Goal: Contribute content: Contribute content

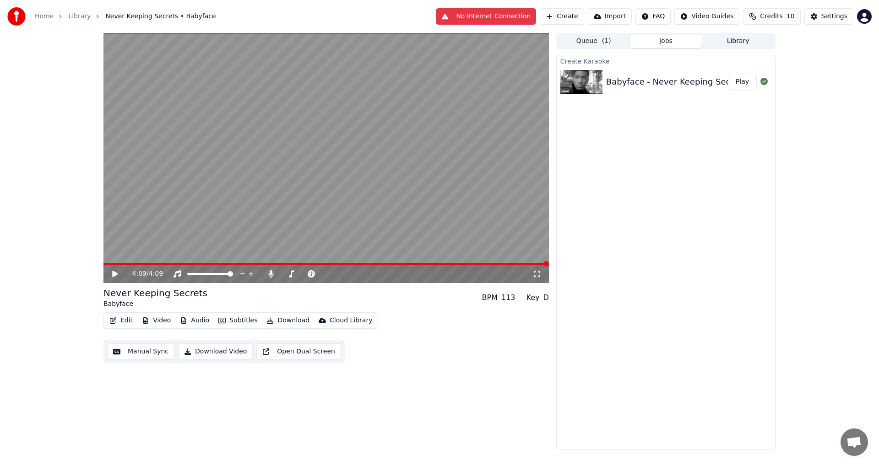
click at [127, 321] on button "Edit" at bounding box center [121, 320] width 31 height 13
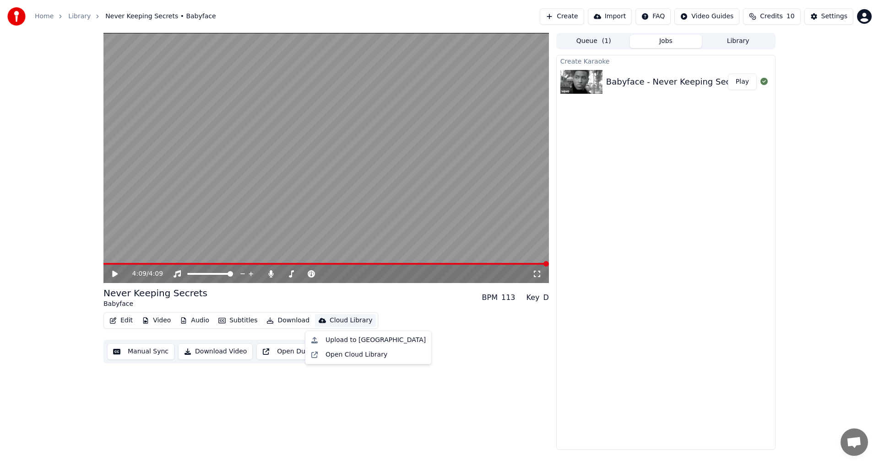
click at [270, 411] on div "4:09 / 4:09 Never Keeping Secrets Babyface BPM 113 Key D Edit Video Audio Subti…" at bounding box center [325, 241] width 445 height 417
click at [195, 354] on button "Download Video" at bounding box center [215, 352] width 75 height 16
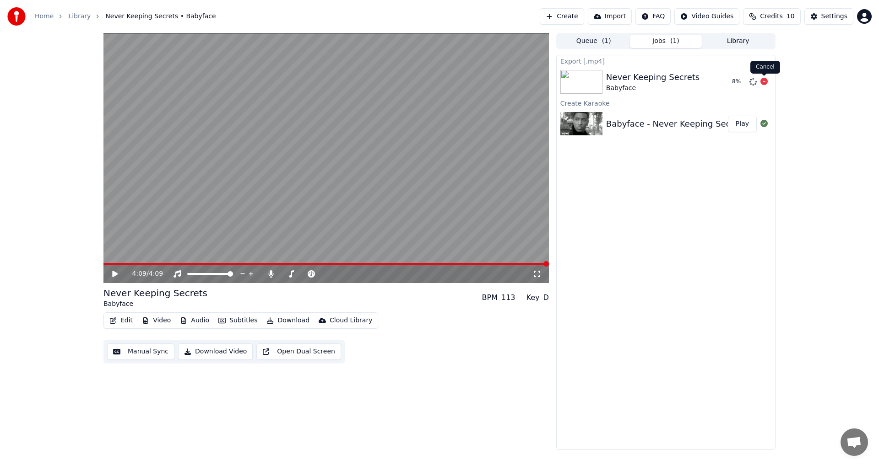
click at [761, 81] on icon at bounding box center [763, 81] width 7 height 7
click at [762, 80] on icon at bounding box center [763, 81] width 7 height 7
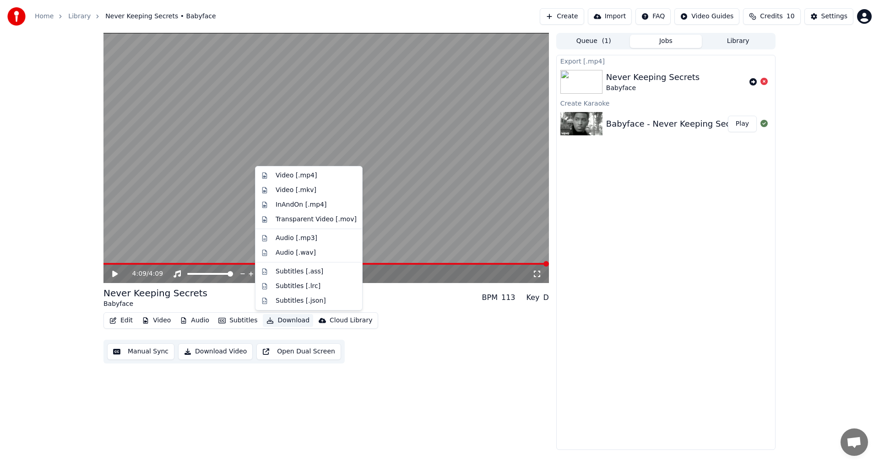
click at [291, 320] on button "Download" at bounding box center [288, 320] width 50 height 13
click at [285, 179] on div "Video [.mp4]" at bounding box center [296, 175] width 41 height 9
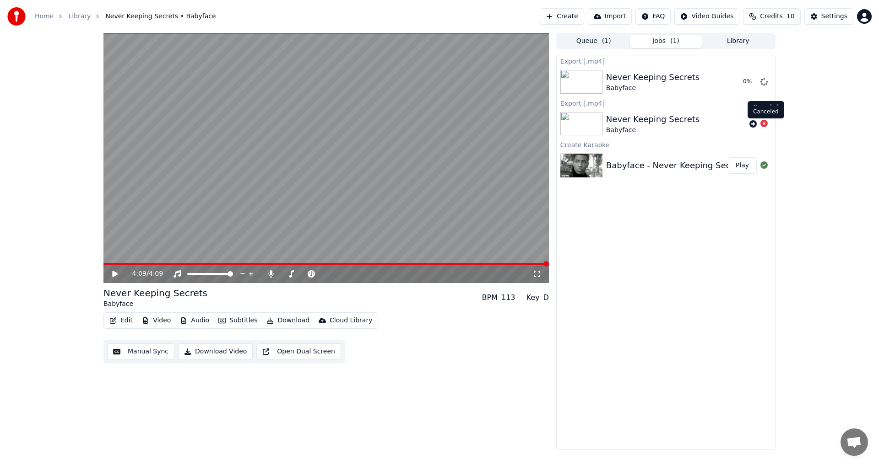
click at [762, 124] on icon at bounding box center [763, 123] width 7 height 7
click at [826, 18] on div "Settings" at bounding box center [834, 16] width 26 height 9
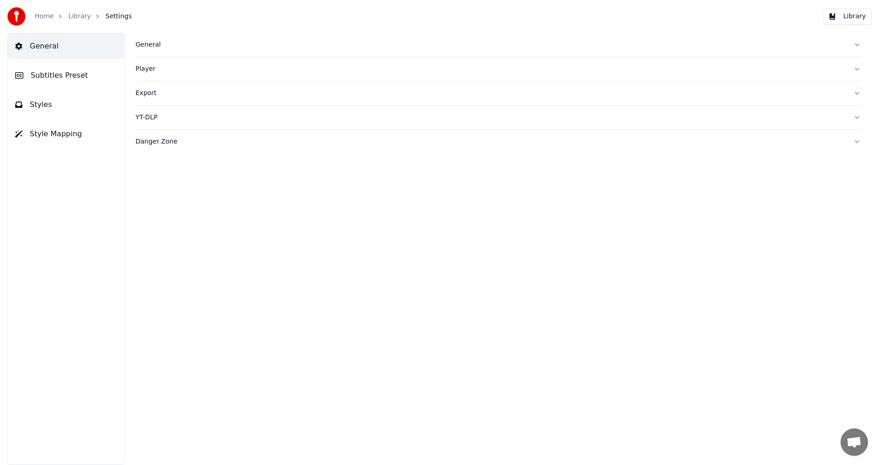
click at [76, 17] on link "Library" at bounding box center [79, 16] width 22 height 9
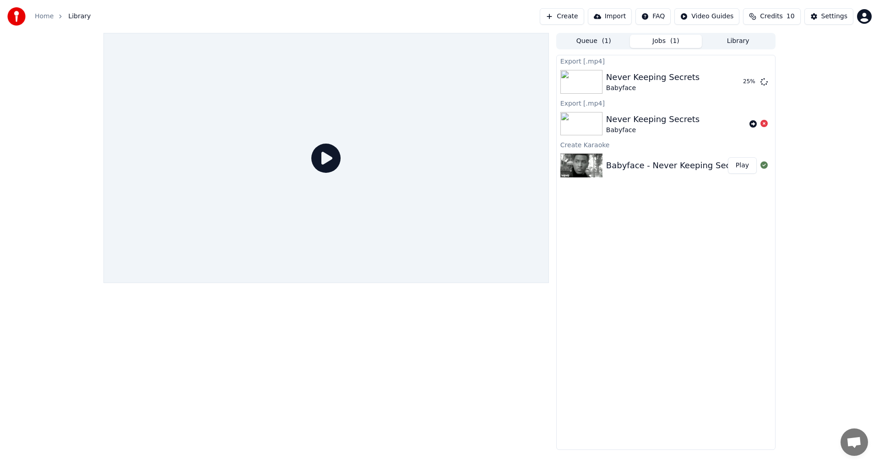
click at [48, 19] on link "Home" at bounding box center [44, 16] width 19 height 9
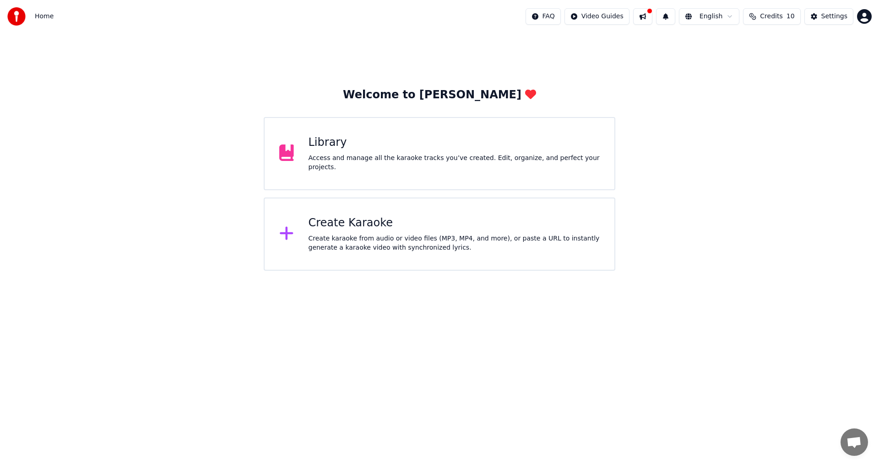
click at [43, 15] on span "Home" at bounding box center [44, 16] width 19 height 9
click at [388, 169] on div "Library Access and manage all the karaoke tracks you’ve created. Edit, organize…" at bounding box center [439, 153] width 351 height 73
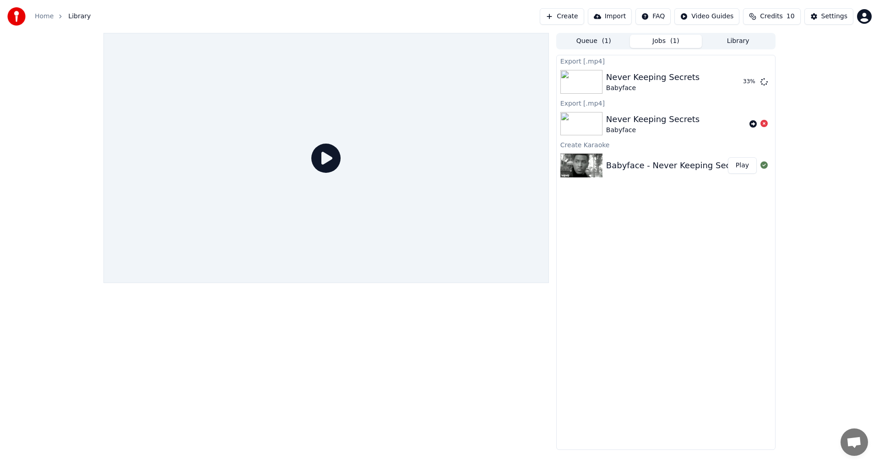
click at [603, 162] on div at bounding box center [583, 166] width 46 height 24
click at [737, 165] on button "Play" at bounding box center [742, 165] width 29 height 16
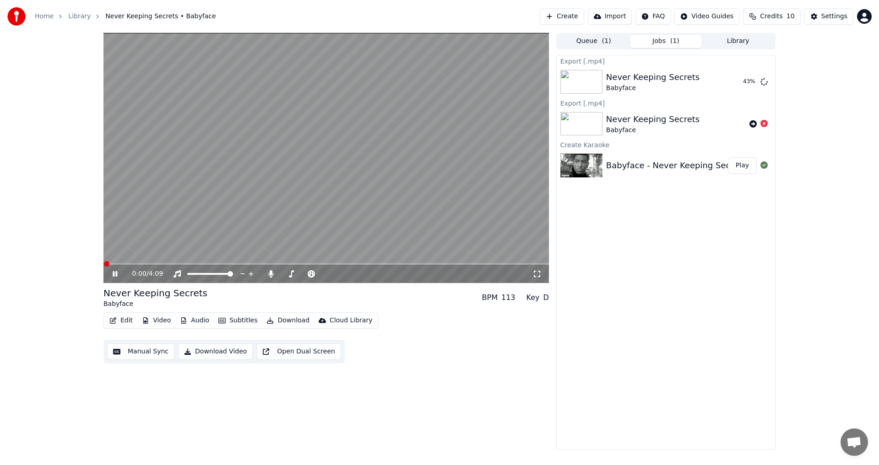
click at [117, 273] on icon at bounding box center [115, 273] width 5 height 5
click at [48, 11] on div "Home Library Never Keeping Secrets • Babyface" at bounding box center [111, 16] width 209 height 18
click at [45, 18] on link "Home" at bounding box center [44, 16] width 19 height 9
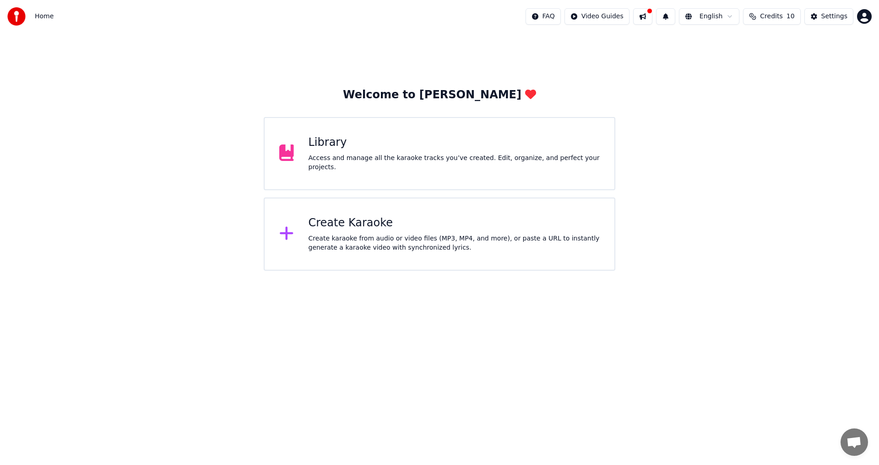
click at [317, 233] on div "Create Karaoke Create karaoke from audio or video files (MP3, MP4, and more), o…" at bounding box center [454, 234] width 292 height 37
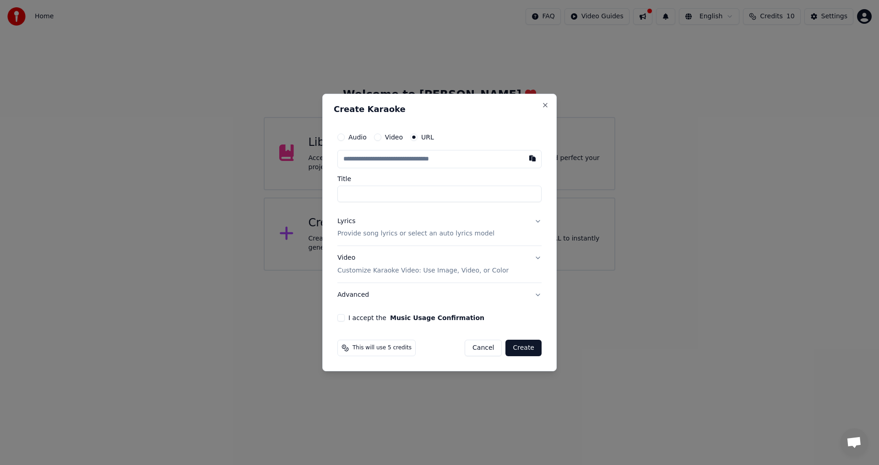
type input "**********"
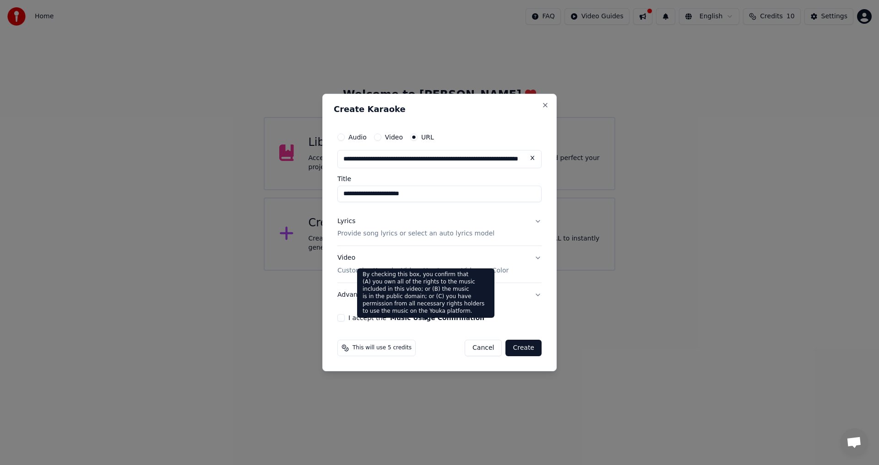
type input "**********"
click at [443, 321] on button "Music Usage Confirmation" at bounding box center [437, 318] width 94 height 6
type input "**********"
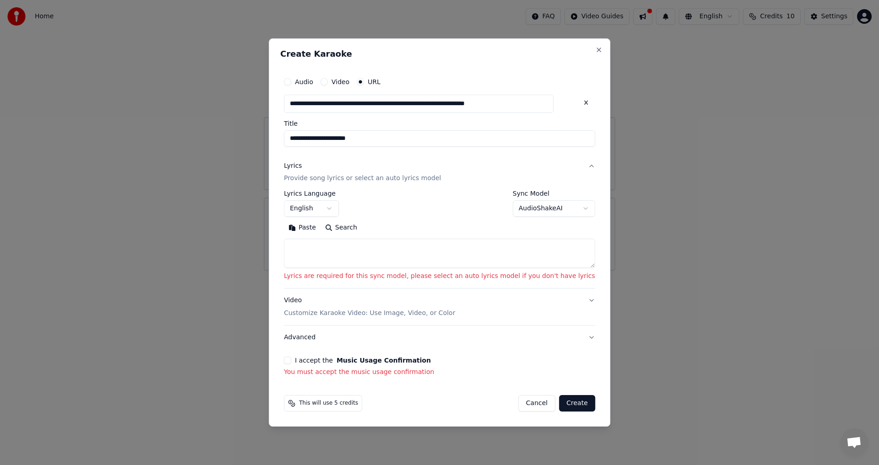
click at [346, 231] on button "Search" at bounding box center [340, 228] width 41 height 15
type textarea "**********"
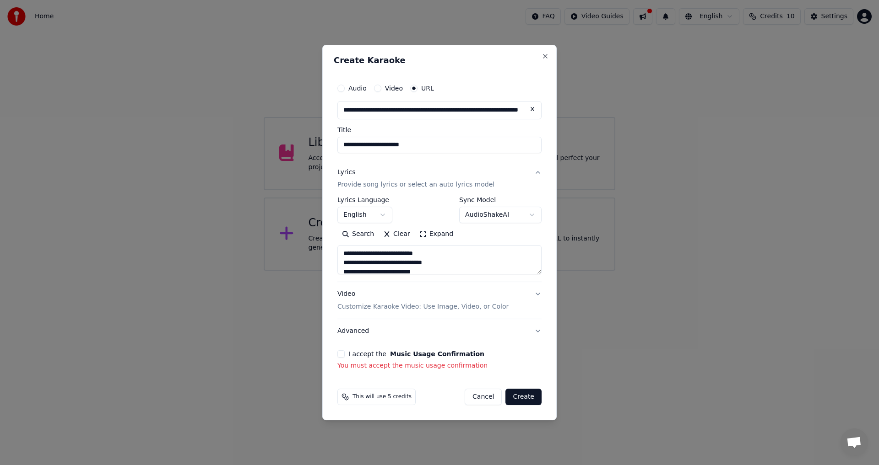
click at [343, 357] on button "I accept the Music Usage Confirmation" at bounding box center [340, 354] width 7 height 7
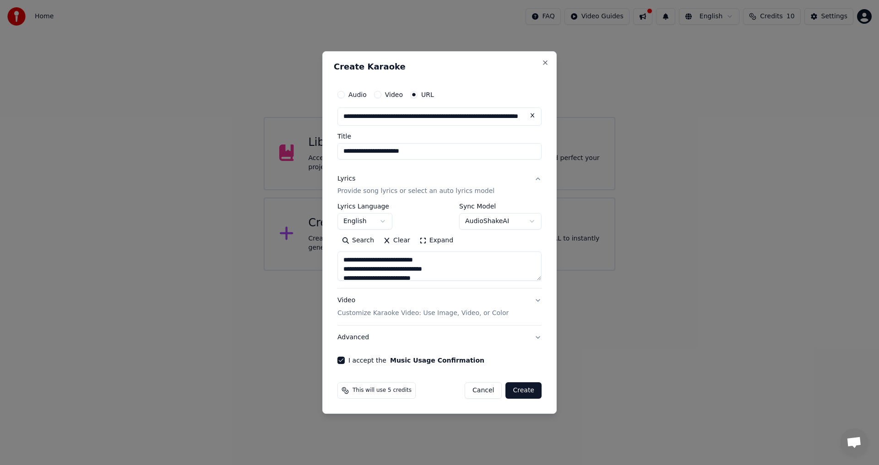
click at [526, 395] on button "Create" at bounding box center [523, 391] width 36 height 16
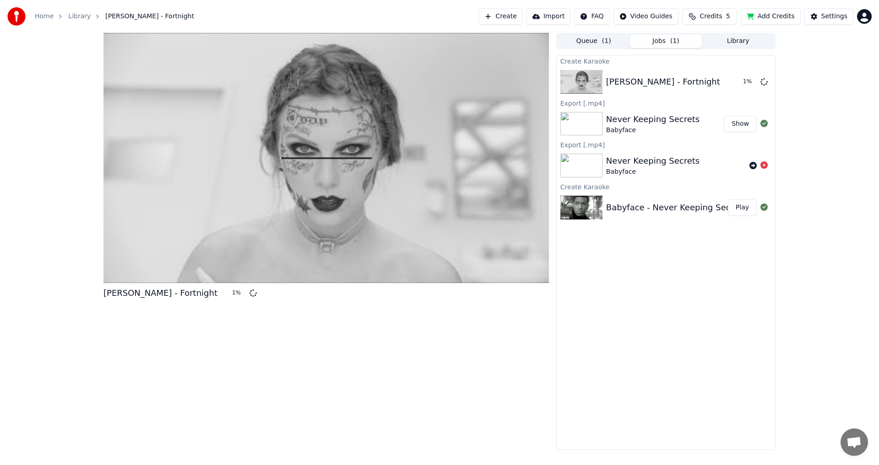
click at [744, 124] on button "Show" at bounding box center [740, 124] width 33 height 16
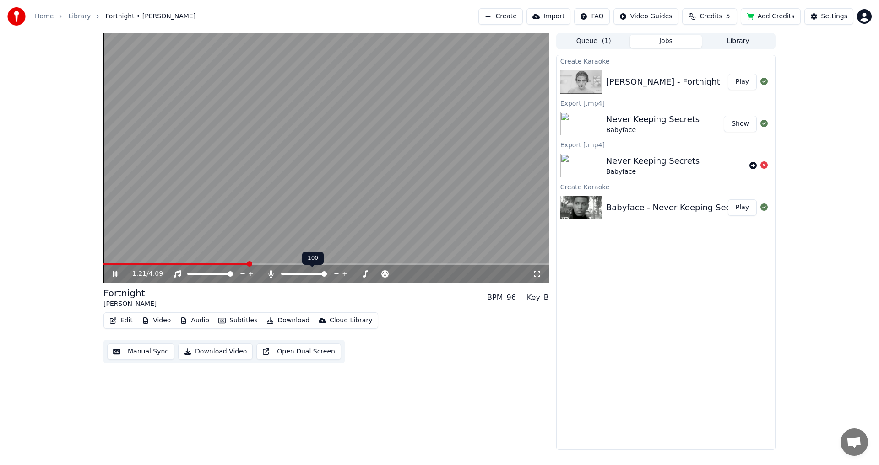
click at [327, 275] on span at bounding box center [323, 273] width 5 height 5
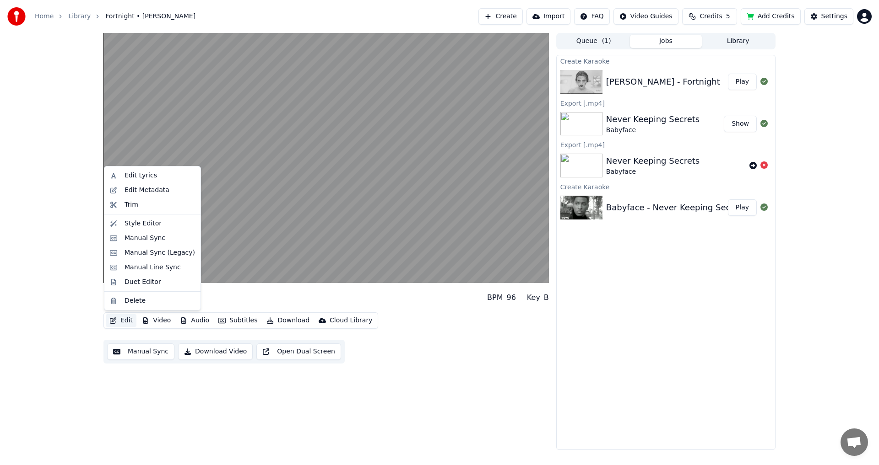
click at [128, 318] on button "Edit" at bounding box center [121, 320] width 31 height 13
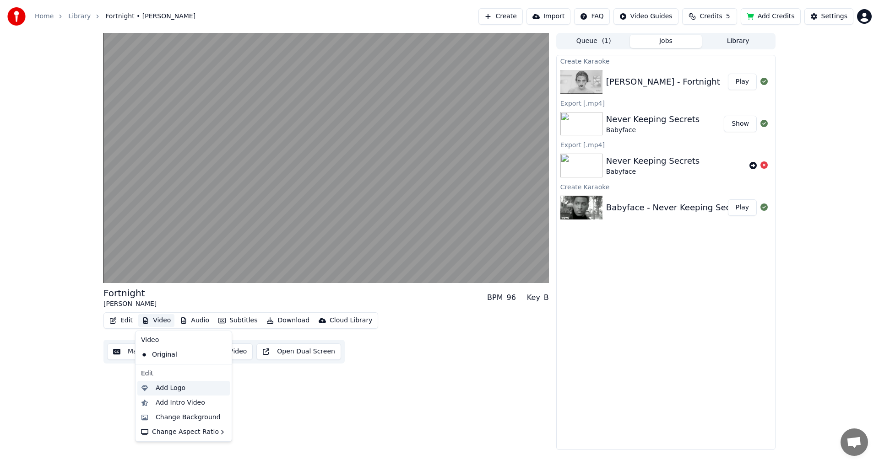
click at [169, 386] on div "Add Logo" at bounding box center [171, 388] width 30 height 9
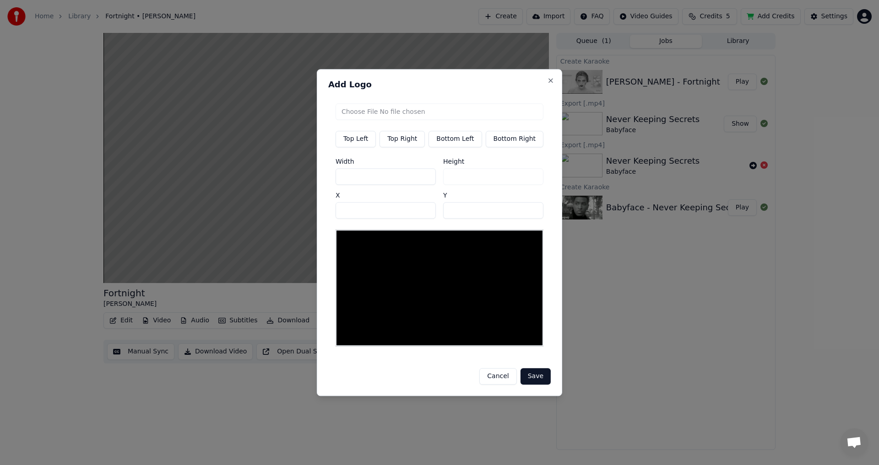
click at [488, 378] on button "Cancel" at bounding box center [497, 376] width 37 height 16
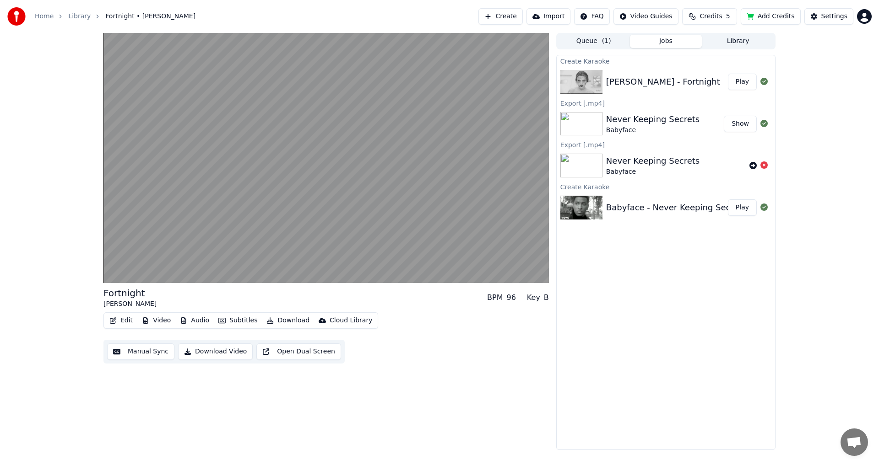
click at [166, 324] on button "Video" at bounding box center [156, 320] width 36 height 13
click at [410, 390] on div "Fortnight [PERSON_NAME] BPM 96 Key B Edit Video Audio Subtitles Download Cloud …" at bounding box center [325, 241] width 445 height 417
click at [281, 319] on button "Download" at bounding box center [288, 320] width 50 height 13
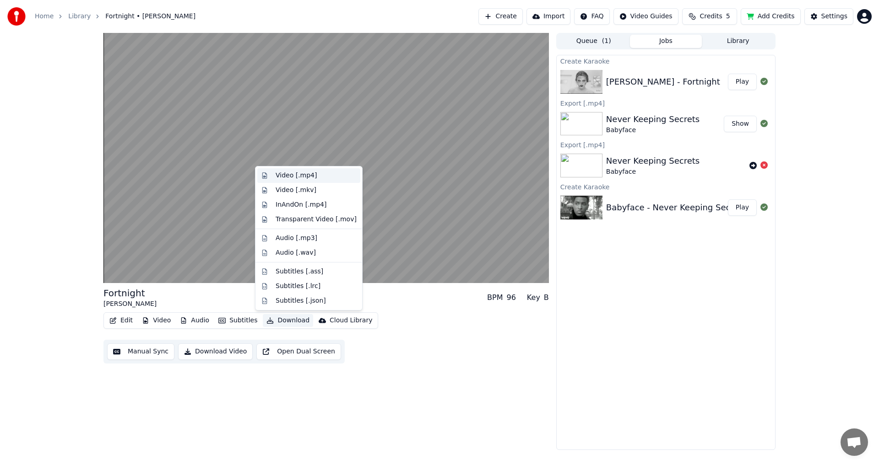
click at [302, 177] on div "Video [.mp4]" at bounding box center [296, 175] width 41 height 9
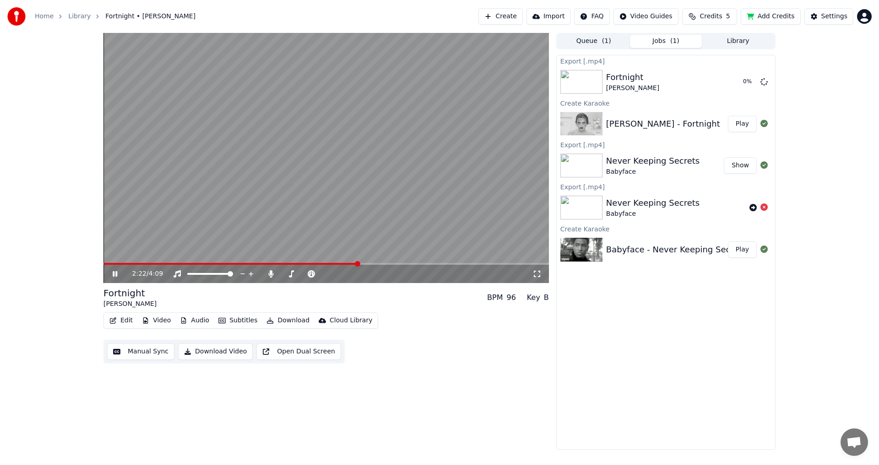
click at [761, 15] on button "Add Credits" at bounding box center [771, 16] width 60 height 16
click at [515, 18] on button "Create" at bounding box center [500, 16] width 44 height 16
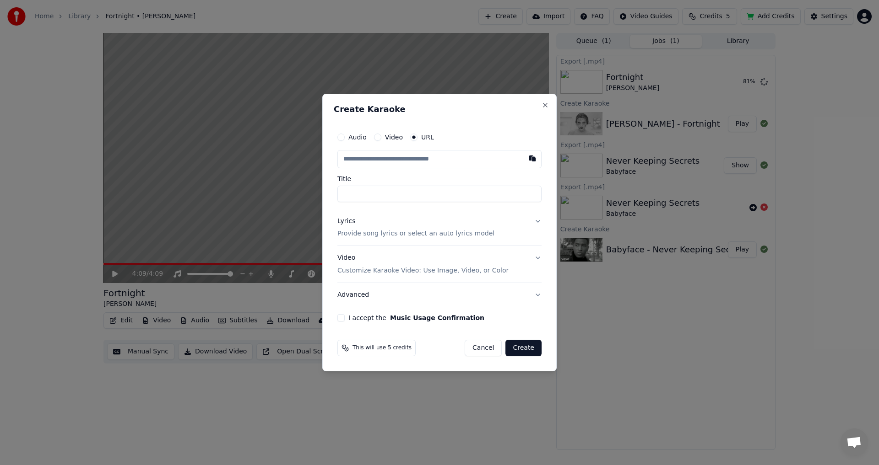
click at [367, 191] on input "Title" at bounding box center [439, 194] width 204 height 16
paste input "**********"
type input "**********"
drag, startPoint x: 349, startPoint y: 197, endPoint x: 308, endPoint y: 198, distance: 40.3
click at [308, 198] on body "**********" at bounding box center [439, 232] width 879 height 465
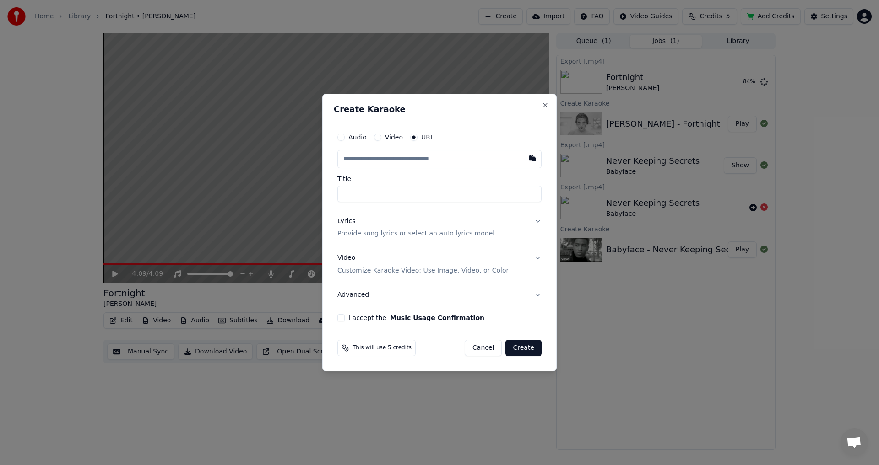
click at [366, 164] on input "text" at bounding box center [439, 159] width 204 height 18
paste input "**********"
type input "**********"
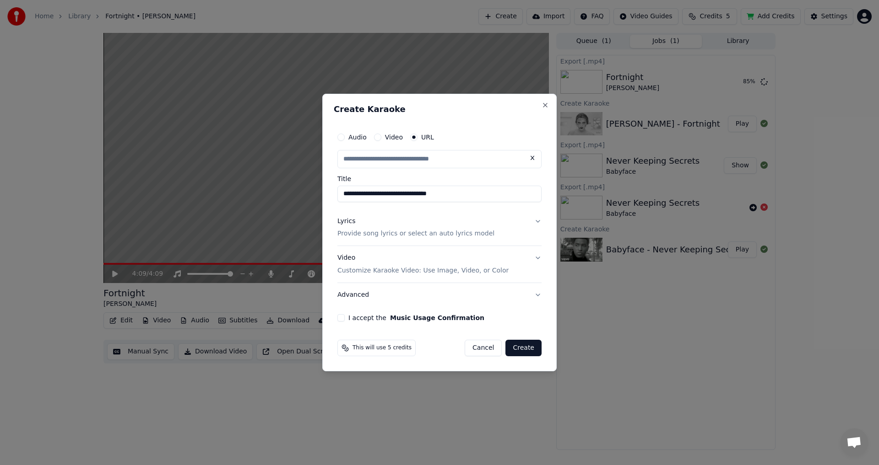
type input "**********"
click at [340, 321] on button "I accept the Music Usage Confirmation" at bounding box center [340, 317] width 7 height 7
click at [527, 347] on button "Create" at bounding box center [523, 348] width 36 height 16
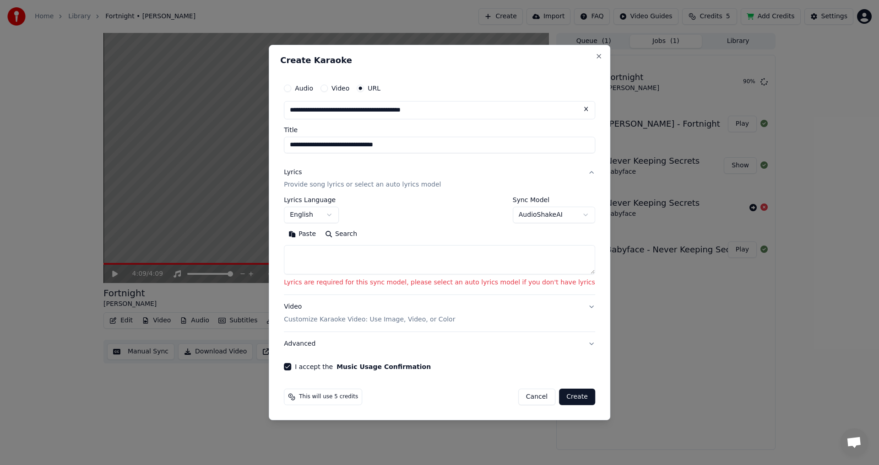
click at [362, 235] on button "Search" at bounding box center [340, 234] width 41 height 15
type textarea "**********"
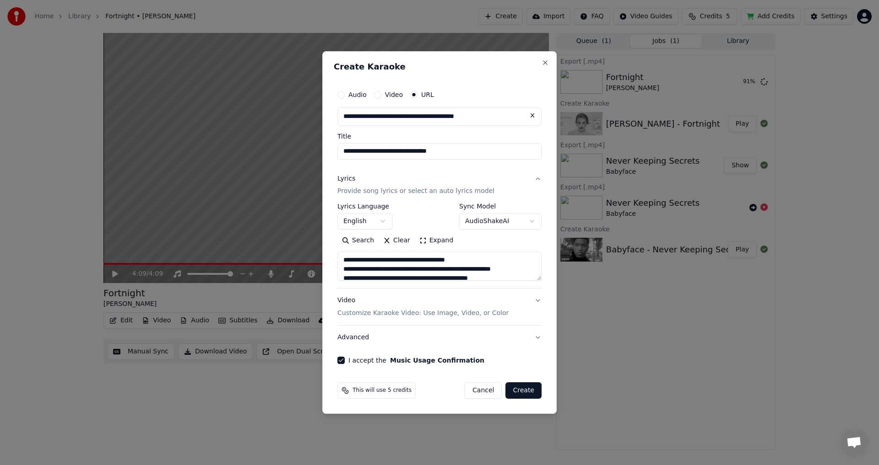
click at [537, 303] on button "Video Customize Karaoke Video: Use Image, Video, or Color" at bounding box center [439, 307] width 204 height 37
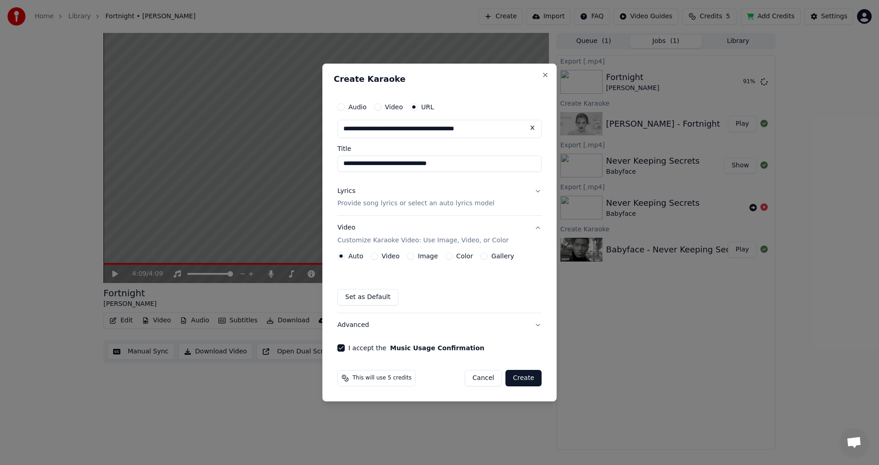
click at [538, 228] on button "Video Customize Karaoke Video: Use Image, Video, or Color" at bounding box center [439, 234] width 204 height 37
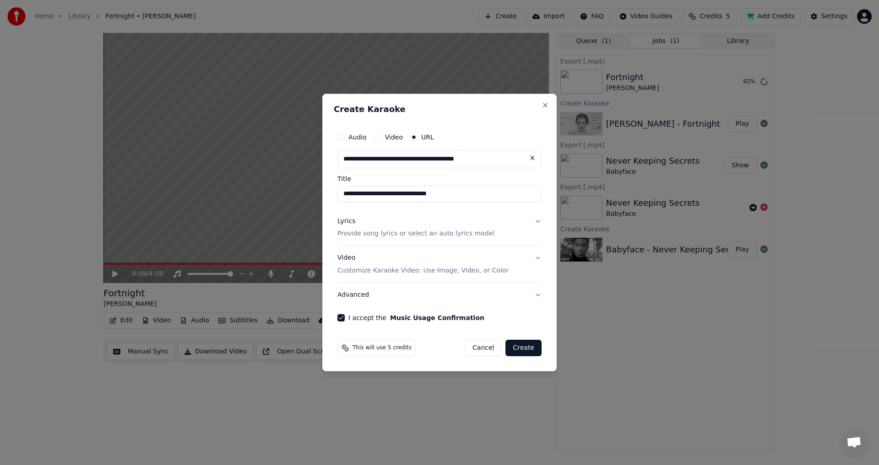
click at [536, 220] on button "Lyrics Provide song lyrics or select an auto lyrics model" at bounding box center [439, 228] width 204 height 37
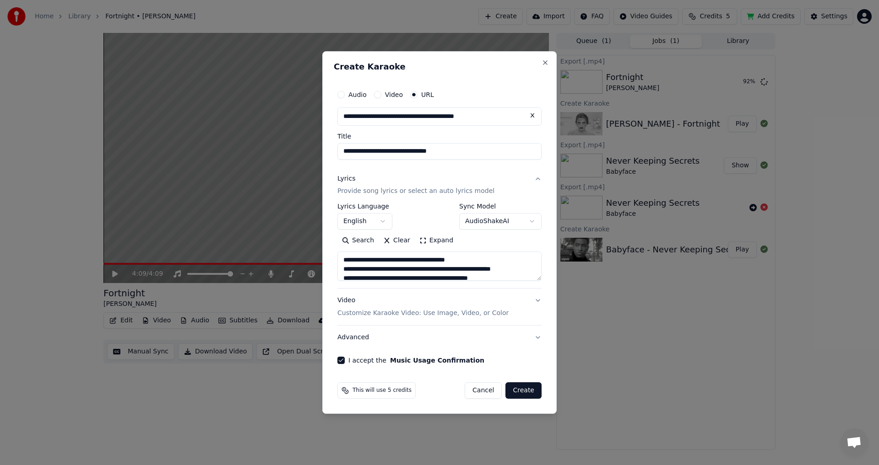
click at [525, 391] on button "Create" at bounding box center [523, 391] width 36 height 16
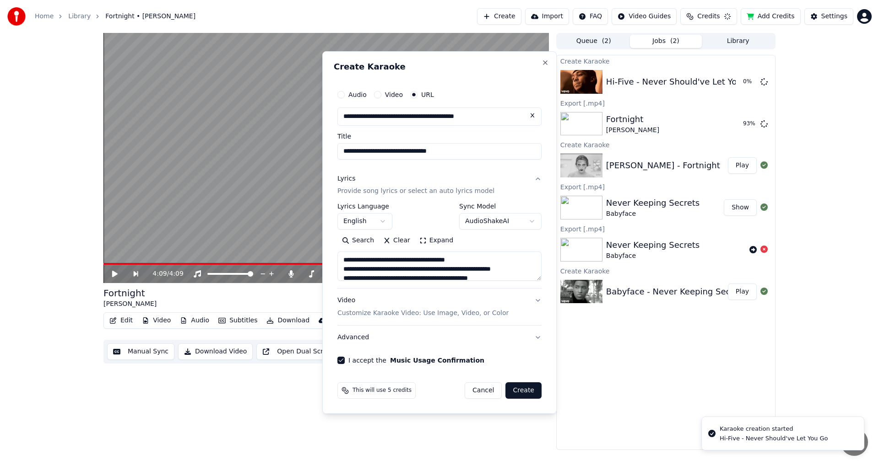
select select
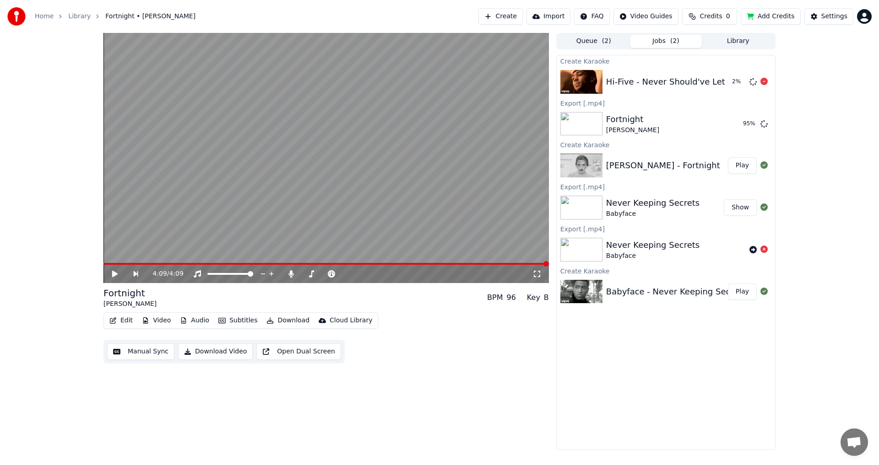
click at [620, 83] on div "Hi-Five - Never Should've Let You Go" at bounding box center [681, 82] width 150 height 13
click at [703, 22] on button "Credits 0" at bounding box center [709, 16] width 55 height 16
click at [727, 82] on button "Refresh" at bounding box center [715, 84] width 47 height 16
click at [769, 16] on button "Add Credits" at bounding box center [771, 16] width 60 height 16
click at [655, 83] on div "Hi-Five - Never Should've Let You Go" at bounding box center [681, 82] width 150 height 13
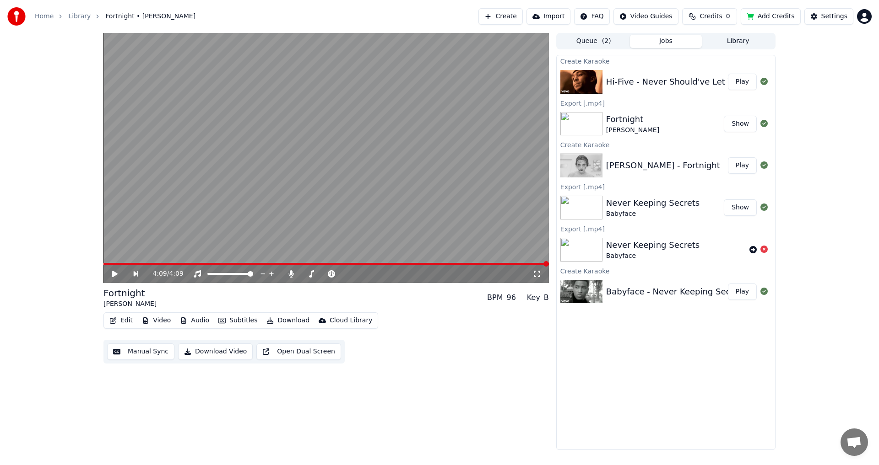
click at [738, 85] on button "Play" at bounding box center [742, 82] width 29 height 16
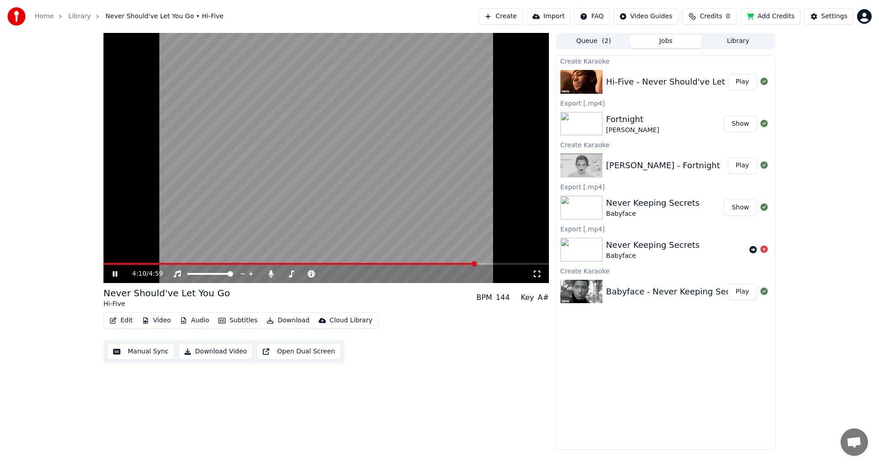
click at [285, 321] on button "Download" at bounding box center [288, 320] width 50 height 13
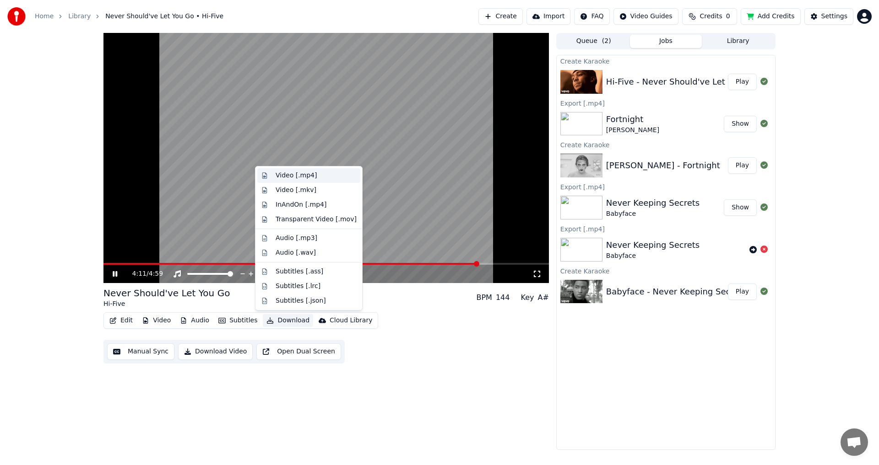
click at [313, 176] on div "Video [.mp4]" at bounding box center [316, 175] width 81 height 9
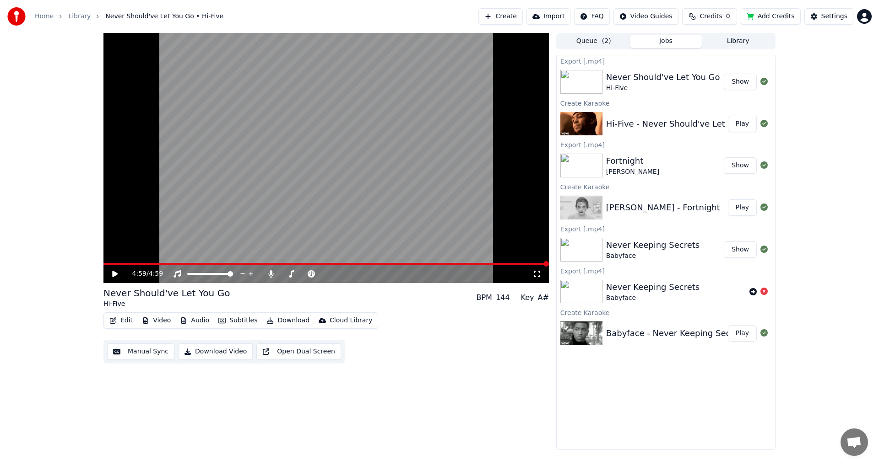
click at [735, 81] on button "Show" at bounding box center [740, 82] width 33 height 16
click at [73, 16] on link "Library" at bounding box center [79, 16] width 22 height 9
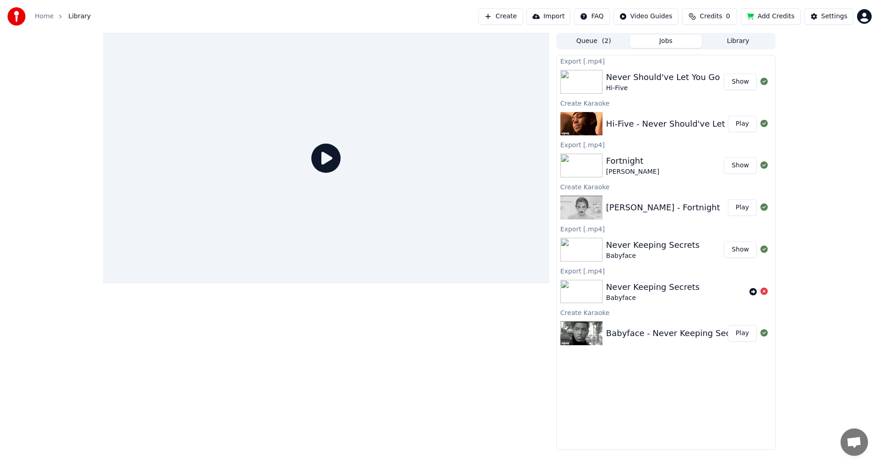
click at [73, 17] on span "Library" at bounding box center [79, 16] width 22 height 9
click at [74, 16] on span "Library" at bounding box center [79, 16] width 22 height 9
click at [732, 40] on button "Library" at bounding box center [738, 41] width 72 height 13
click at [684, 40] on button "Jobs" at bounding box center [666, 41] width 72 height 13
click at [730, 39] on button "Library" at bounding box center [738, 41] width 72 height 13
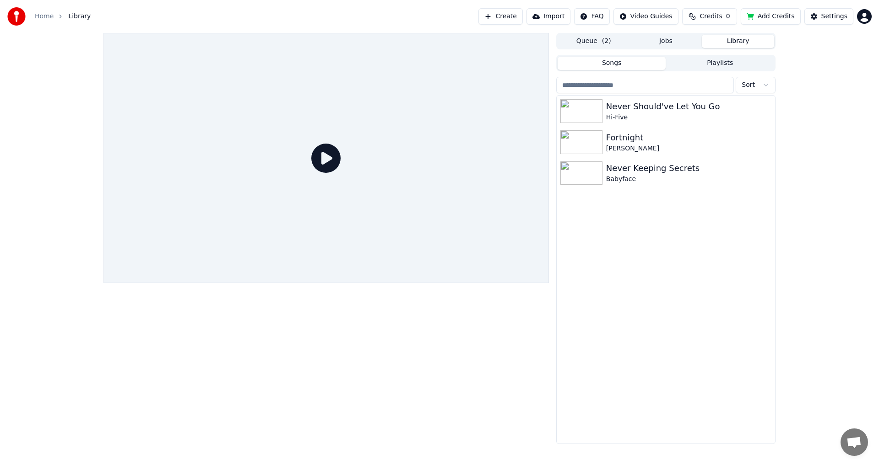
click at [591, 42] on button "Queue ( 2 )" at bounding box center [593, 41] width 72 height 13
